Goal: Task Accomplishment & Management: Manage account settings

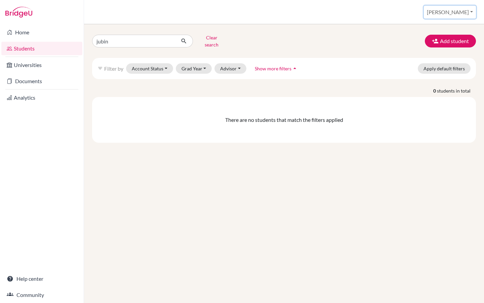
click at [466, 11] on button "[PERSON_NAME]" at bounding box center [450, 12] width 52 height 13
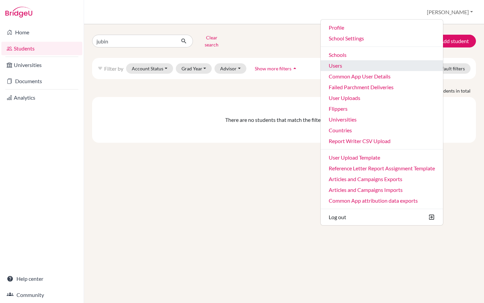
click at [377, 68] on link "Users" at bounding box center [382, 65] width 122 height 11
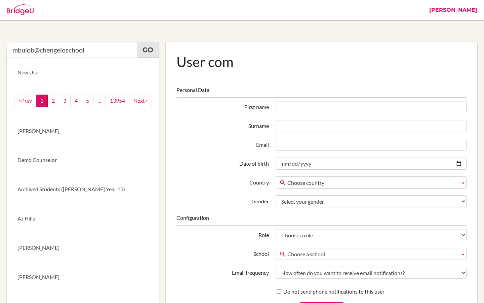
type input "mbulob@chengeloschool"
click at [145, 49] on link "Go" at bounding box center [148, 50] width 22 height 16
drag, startPoint x: 89, startPoint y: 49, endPoint x: 5, endPoint y: 45, distance: 83.8
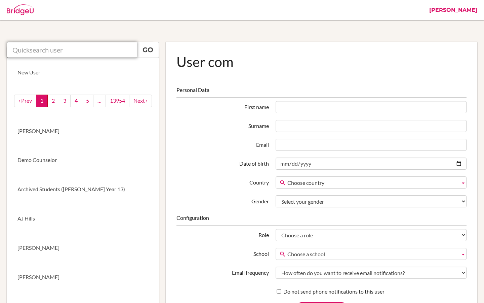
paste input "zulua@chengeloschool.org."
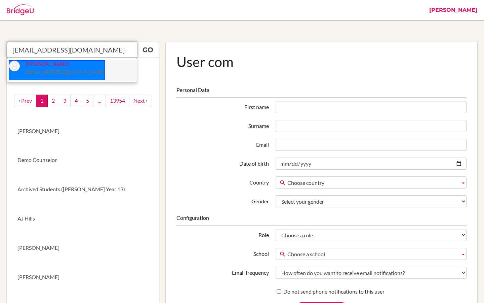
click at [33, 70] on small "[EMAIL_ADDRESS][DOMAIN_NAME]" at bounding box center [64, 71] width 79 height 5
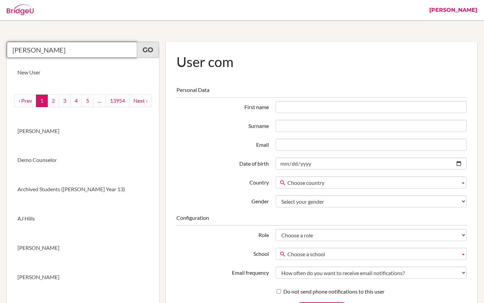
type input "Aaron Zulu"
click at [146, 52] on link "Go" at bounding box center [148, 50] width 22 height 16
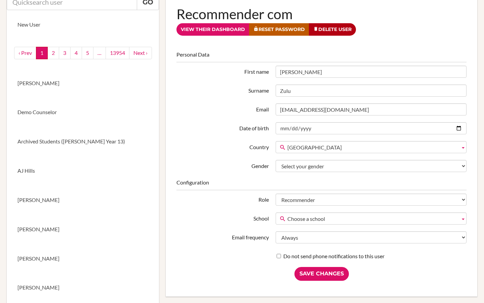
scroll to position [49, 0]
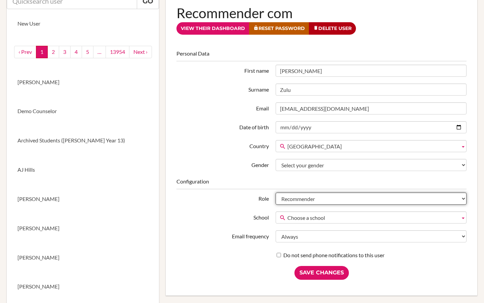
click at [331, 199] on select "Student Staff Admin Parent Group admin Recommender" at bounding box center [371, 198] width 191 height 12
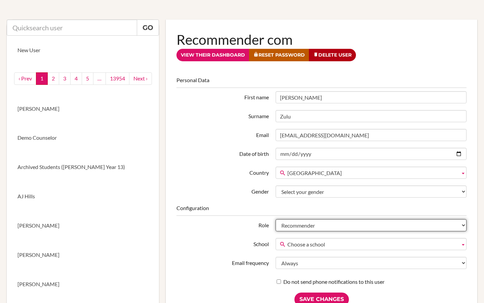
scroll to position [23, 0]
click at [289, 224] on select "Student Staff Admin Parent Group admin Recommender" at bounding box center [371, 225] width 191 height 12
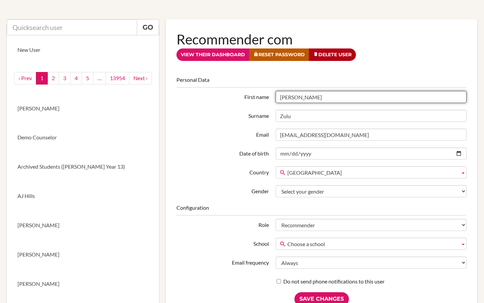
drag, startPoint x: 298, startPoint y: 98, endPoint x: 277, endPoint y: 97, distance: 20.9
click at [277, 97] on input "Aaron" at bounding box center [371, 97] width 191 height 12
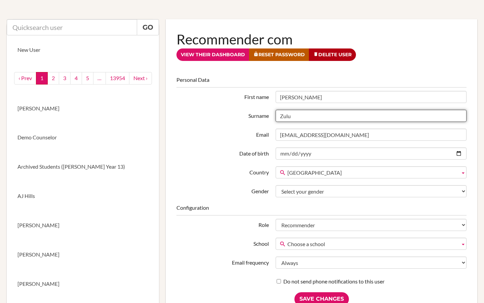
drag, startPoint x: 292, startPoint y: 116, endPoint x: 272, endPoint y: 116, distance: 20.2
click at [272, 116] on div "Zulu" at bounding box center [371, 116] width 198 height 12
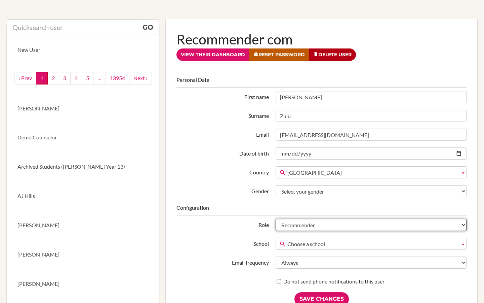
click at [313, 225] on select "Student Staff Admin Parent Group admin Recommender" at bounding box center [371, 225] width 191 height 12
click at [333, 225] on select "Student Staff Admin Parent Group admin Recommender" at bounding box center [371, 225] width 191 height 12
click at [288, 224] on select "Student Staff Admin Parent Group admin Recommender" at bounding box center [371, 225] width 191 height 12
select select "staff"
click at [276, 219] on select "Student Staff Admin Parent Group admin Recommender" at bounding box center [371, 225] width 191 height 12
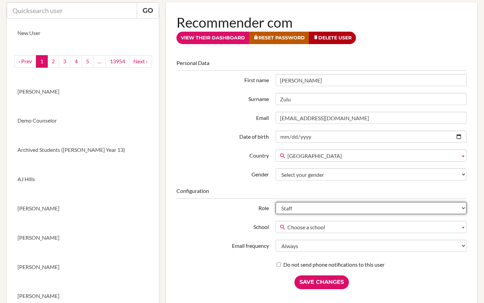
scroll to position [40, 0]
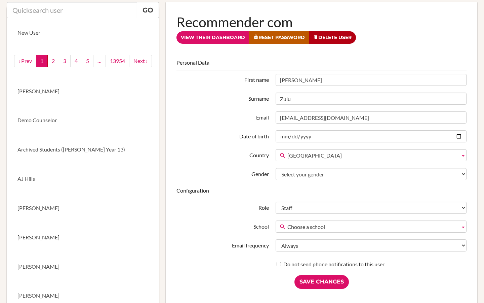
click at [315, 229] on span "Choose a school" at bounding box center [373, 227] width 170 height 12
click at [81, 13] on input "text" at bounding box center [72, 10] width 130 height 16
paste input "<mbulob@chengeloschool.org>"
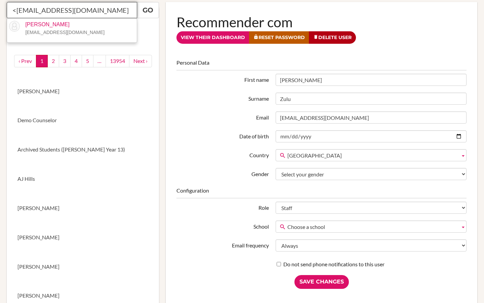
click at [17, 9] on input "<mbulob@chengeloschool.org" at bounding box center [72, 10] width 130 height 16
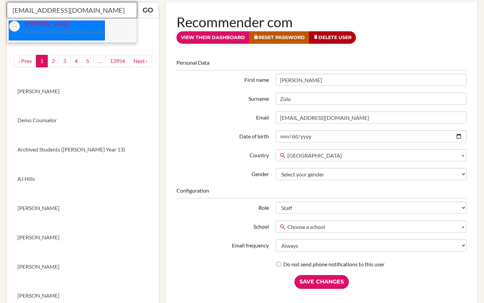
click at [59, 32] on small "[EMAIL_ADDRESS][DOMAIN_NAME]" at bounding box center [64, 32] width 79 height 5
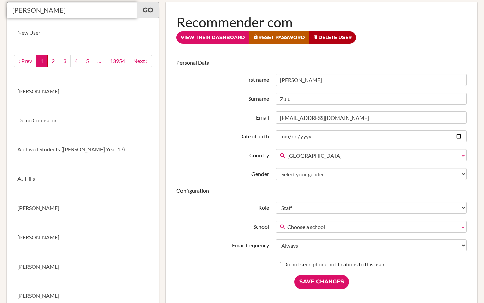
type input "Brian Mbulo"
click at [140, 13] on link "Go" at bounding box center [148, 10] width 22 height 16
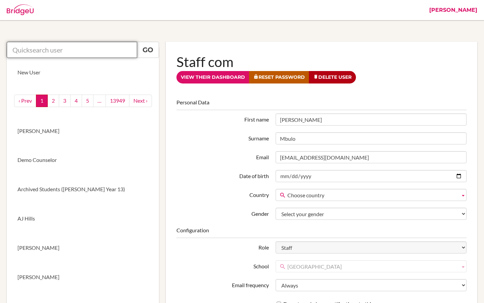
click at [78, 53] on input "text" at bounding box center [72, 50] width 130 height 16
click at [55, 50] on input "text" at bounding box center [72, 50] width 130 height 16
paste input "zulua@chengeloschool.org."
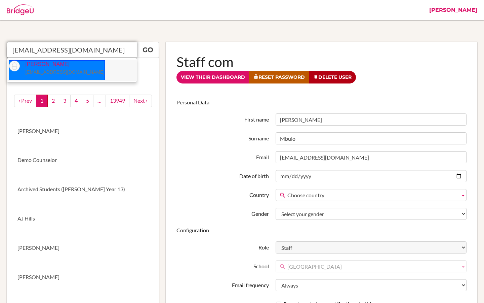
click at [78, 73] on small "[EMAIL_ADDRESS][DOMAIN_NAME]" at bounding box center [64, 71] width 79 height 5
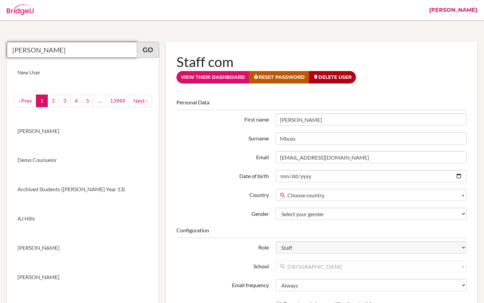
type input "Aaron Zulu"
click at [155, 52] on link "Go" at bounding box center [148, 50] width 22 height 16
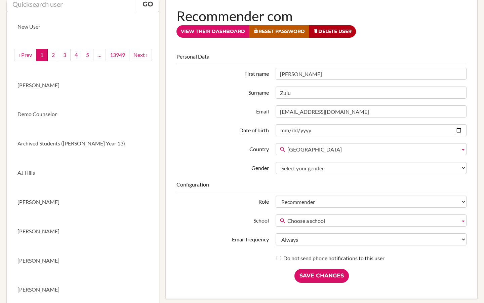
scroll to position [54, 0]
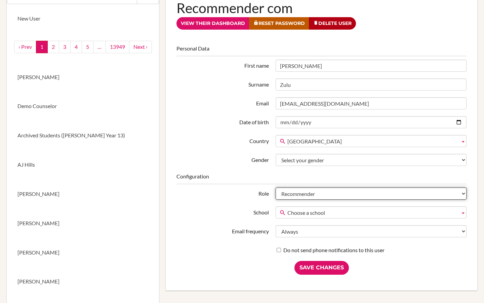
click at [301, 192] on select "Student Staff Admin Parent Group admin Recommender" at bounding box center [371, 193] width 191 height 12
select select "staff"
click at [276, 187] on select "Student Staff Admin Parent Group admin Recommender" at bounding box center [371, 193] width 191 height 12
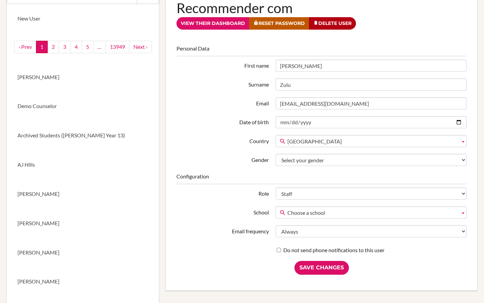
click at [307, 216] on span "Choose a school" at bounding box center [373, 212] width 170 height 12
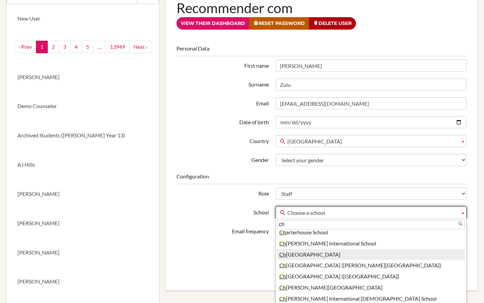
scroll to position [82, 0]
type input "ch"
click at [308, 251] on li "Ch engelo School" at bounding box center [371, 253] width 188 height 11
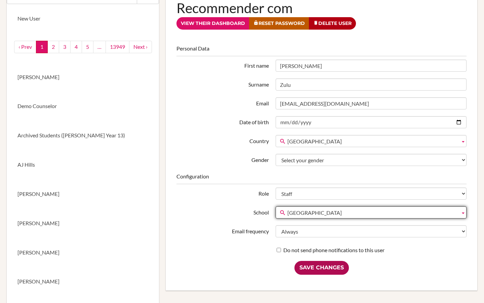
click at [328, 270] on input "Save Changes" at bounding box center [322, 268] width 54 height 14
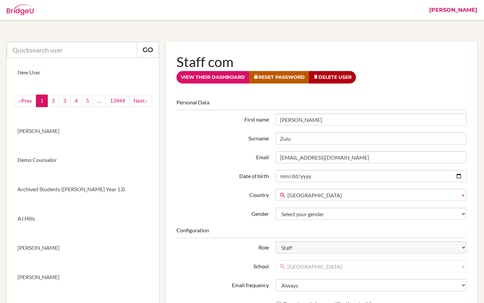
click at [476, 12] on link "[PERSON_NAME]" at bounding box center [453, 10] width 55 height 20
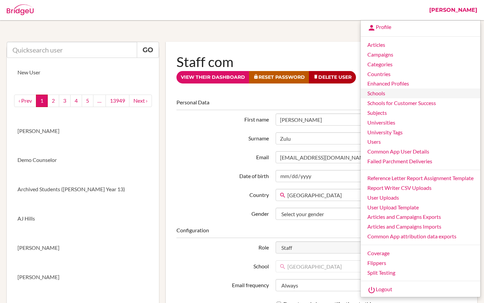
click at [376, 95] on link "Schools" at bounding box center [421, 93] width 120 height 10
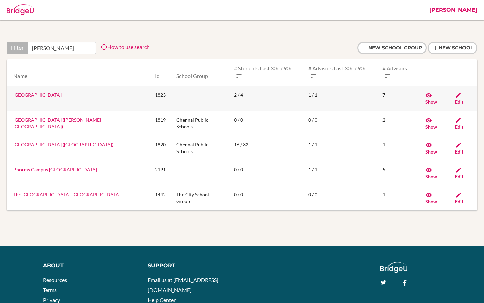
type input "chen"
click at [41, 92] on link "Chengelo School" at bounding box center [37, 95] width 48 height 6
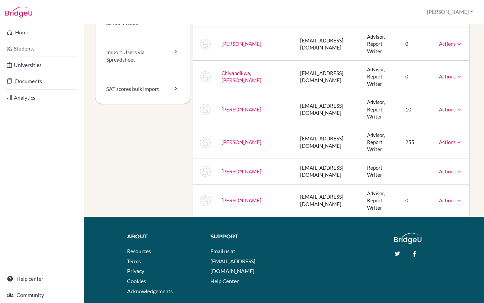
scroll to position [82, 0]
click at [450, 198] on link "Actions" at bounding box center [451, 200] width 24 height 6
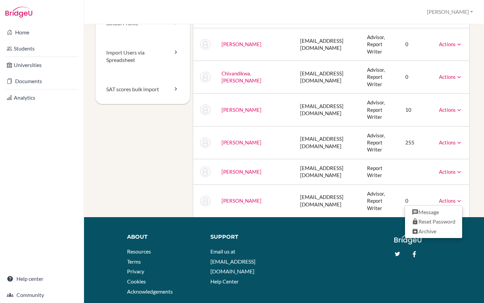
click at [234, 201] on link "[PERSON_NAME]" at bounding box center [242, 200] width 40 height 6
